Goal: Communication & Community: Answer question/provide support

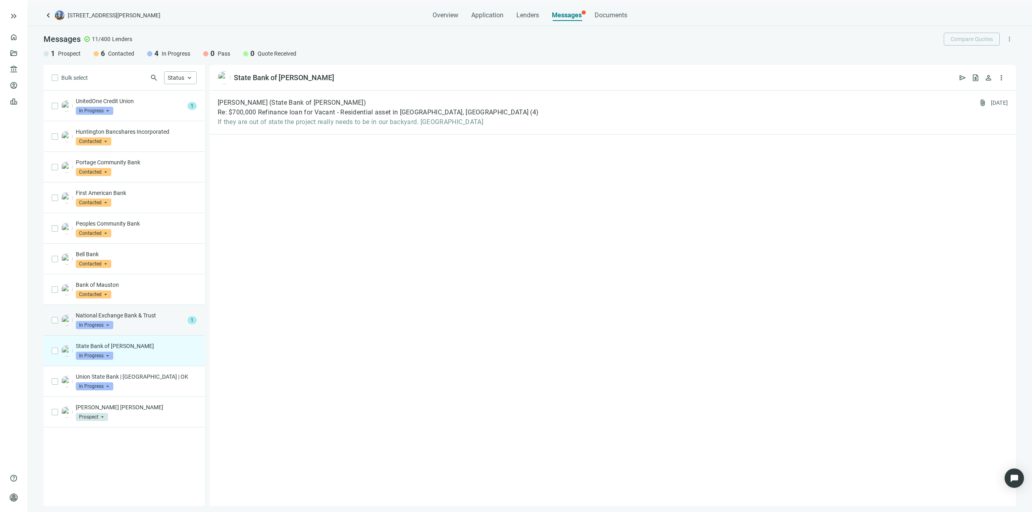
click at [159, 323] on div "National Exchange Bank & Trust In Progress arrow_drop_down" at bounding box center [130, 321] width 108 height 18
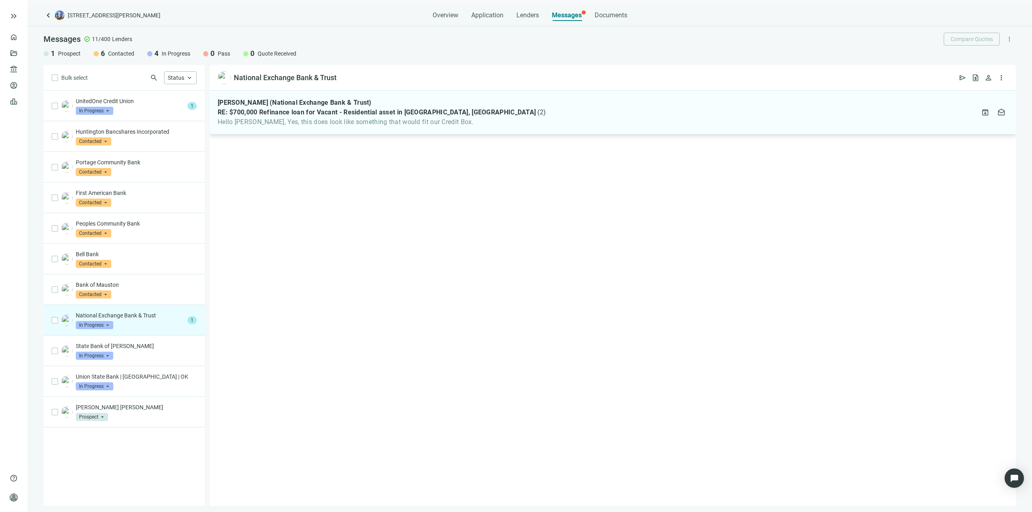
click at [397, 127] on div "Josh Blatz (National Exchange Bank & Trust) RE: $700,000 Refinance loan for Vac…" at bounding box center [613, 113] width 806 height 44
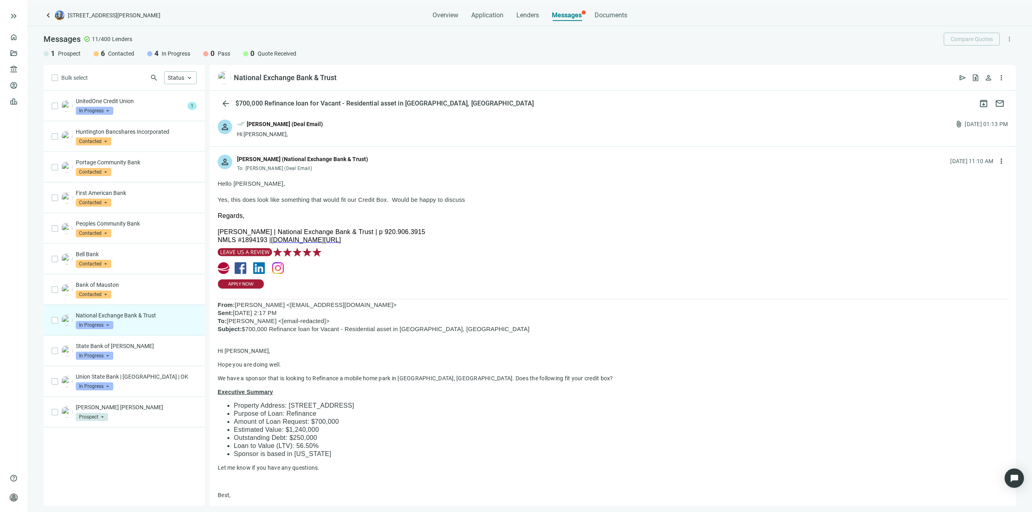
drag, startPoint x: 350, startPoint y: 233, endPoint x: 232, endPoint y: 226, distance: 117.6
click at [232, 226] on div "Regards, Josh Blatz | National Exchange Bank & Trust | p 920.906.3915 NMLS #189…" at bounding box center [613, 251] width 790 height 79
click at [157, 115] on div "UnitedOne Credit Union In Progress arrow_drop_down 1" at bounding box center [124, 106] width 161 height 31
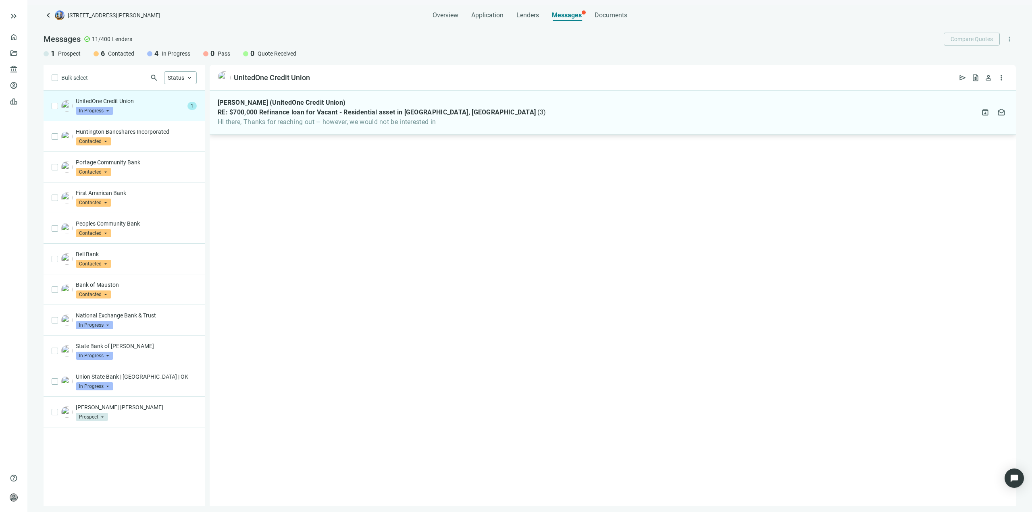
click at [313, 134] on div "Angie Kenneke (UnitedOne Credit Union) RE: $700,000 Refinance loan for Vacant -…" at bounding box center [613, 113] width 806 height 44
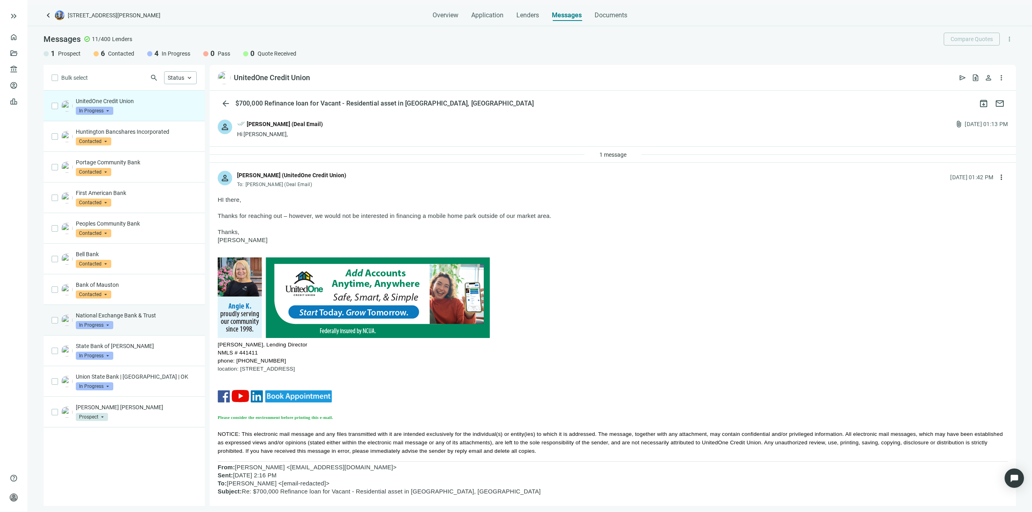
click at [137, 321] on div "National Exchange Bank & Trust In Progress arrow_drop_down" at bounding box center [136, 321] width 121 height 18
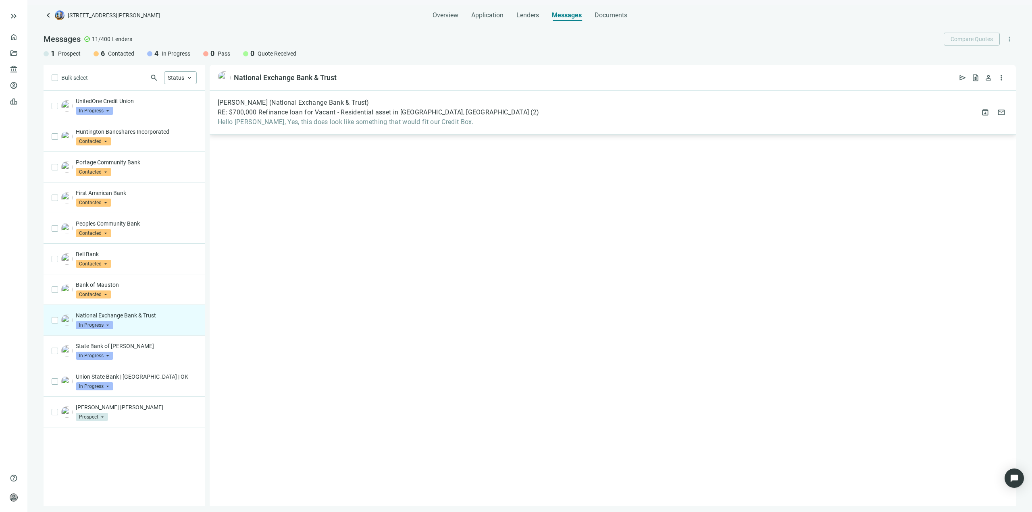
click at [357, 93] on div "Josh Blatz (National Exchange Bank & Trust) RE: $700,000 Refinance loan for Vac…" at bounding box center [613, 113] width 806 height 44
